Goal: Task Accomplishment & Management: Manage account settings

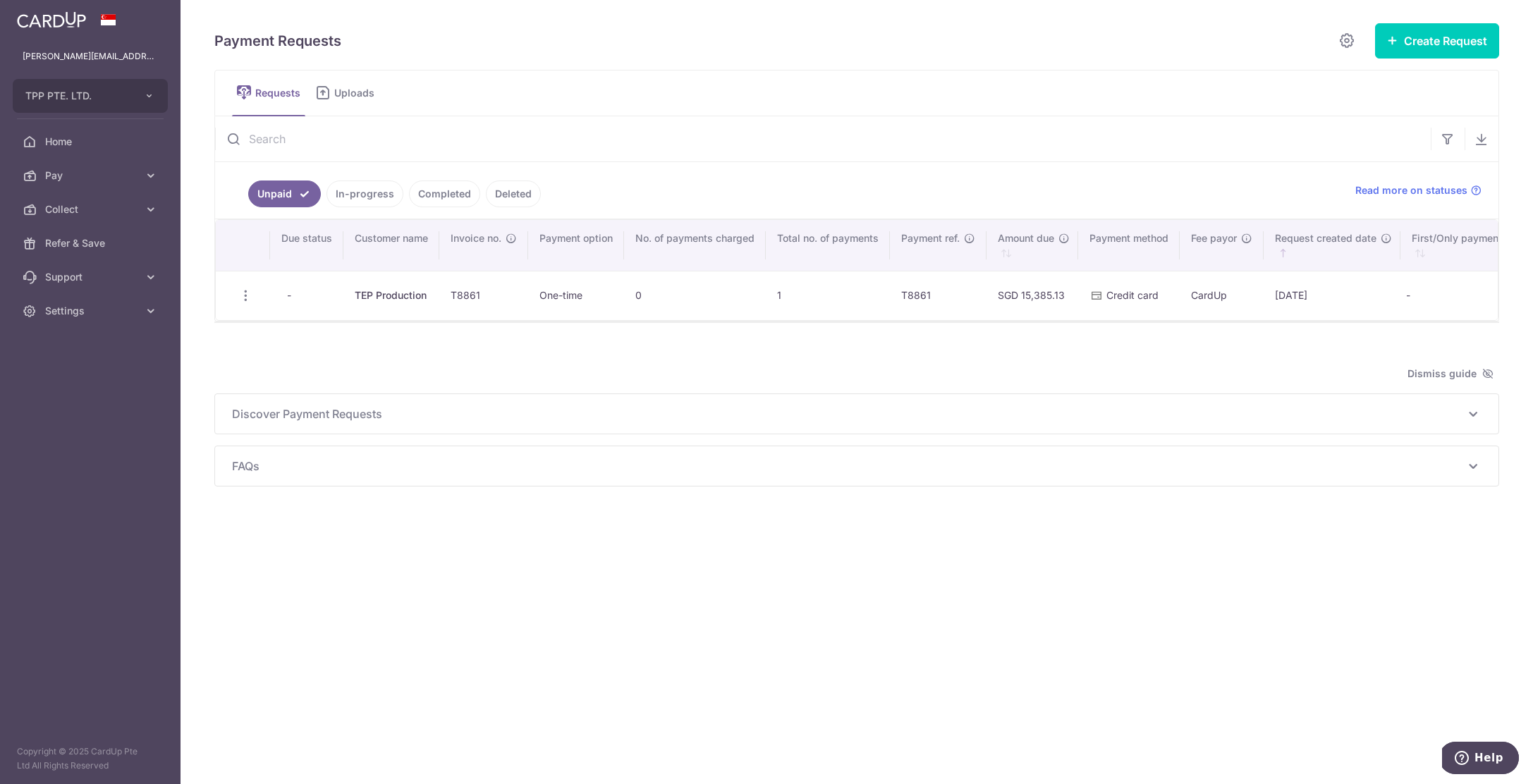
click at [1087, 75] on ul "Requests Uploads" at bounding box center [855, 93] width 1284 height 47
click at [68, 305] on span "Settings" at bounding box center [91, 311] width 93 height 14
drag, startPoint x: 62, startPoint y: 376, endPoint x: 107, endPoint y: 355, distance: 49.7
click at [62, 376] on span "Logout" at bounding box center [91, 379] width 93 height 14
